Goal: Task Accomplishment & Management: Manage account settings

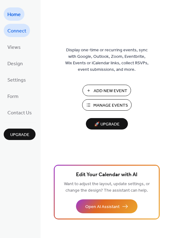
click at [23, 25] on link "Connect" at bounding box center [17, 30] width 26 height 13
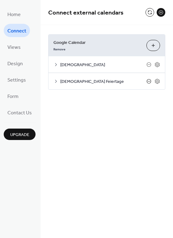
click at [149, 82] on icon at bounding box center [149, 81] width 5 height 5
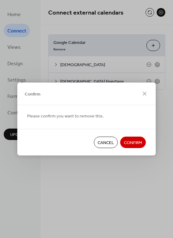
click at [136, 140] on span "Confirm" at bounding box center [133, 143] width 18 height 6
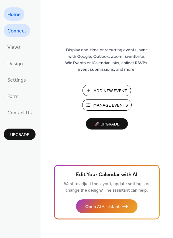
click at [16, 35] on span "Connect" at bounding box center [16, 31] width 19 height 10
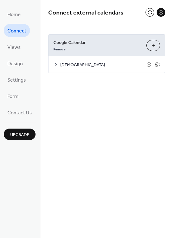
click at [150, 49] on button "Choose Calendars" at bounding box center [154, 45] width 14 height 11
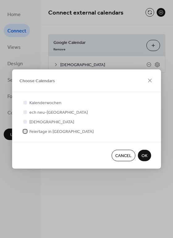
click at [24, 131] on div at bounding box center [25, 131] width 4 height 4
click at [146, 158] on span "OK" at bounding box center [145, 156] width 6 height 6
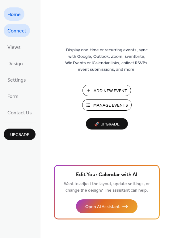
click at [17, 31] on span "Connect" at bounding box center [16, 31] width 19 height 10
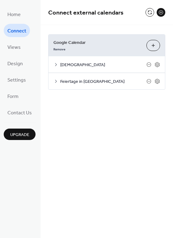
click at [58, 80] on icon at bounding box center [56, 81] width 5 height 5
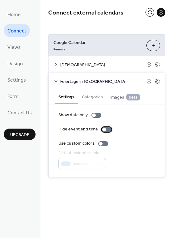
click at [104, 130] on div at bounding box center [104, 130] width 4 height 4
click at [107, 131] on div at bounding box center [109, 130] width 4 height 4
click at [93, 98] on button "Categories" at bounding box center [92, 96] width 28 height 14
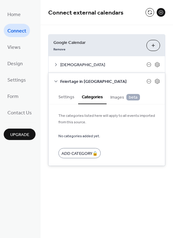
click at [113, 98] on span "Images beta" at bounding box center [125, 97] width 30 height 7
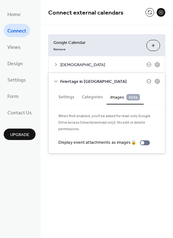
click at [93, 97] on button "Categories" at bounding box center [92, 96] width 28 height 14
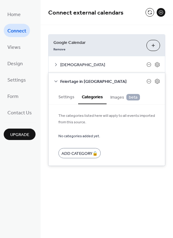
click at [67, 96] on button "Settings" at bounding box center [67, 96] width 24 height 14
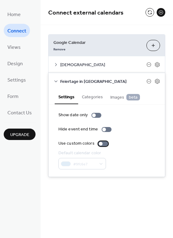
click at [101, 141] on label "Use custom colors" at bounding box center [84, 143] width 52 height 6
click at [101, 141] on div at bounding box center [103, 143] width 10 height 5
click at [96, 116] on div at bounding box center [97, 115] width 10 height 5
click at [97, 116] on div at bounding box center [99, 116] width 4 height 4
click at [150, 80] on icon at bounding box center [149, 81] width 5 height 5
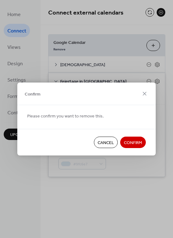
click at [127, 140] on span "Confirm" at bounding box center [133, 143] width 18 height 6
